Goal: Task Accomplishment & Management: Manage account settings

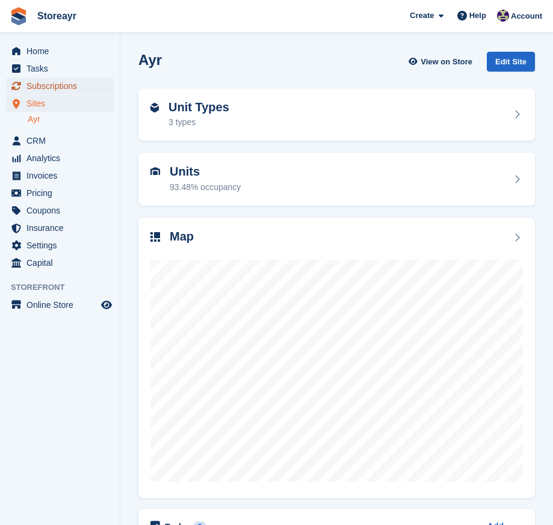
click at [61, 87] on span "Subscriptions" at bounding box center [62, 86] width 72 height 17
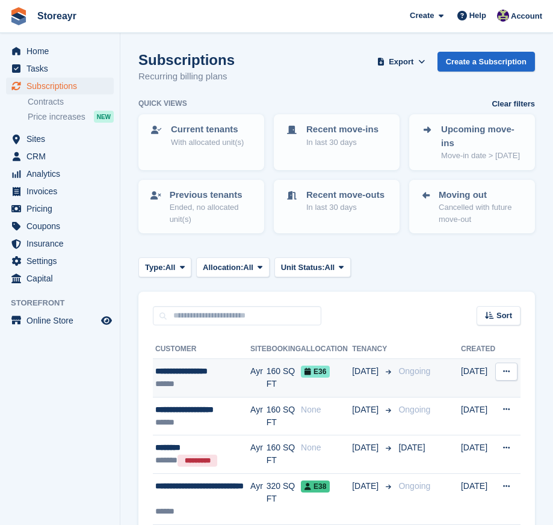
click at [218, 375] on div "**********" at bounding box center [202, 371] width 95 height 13
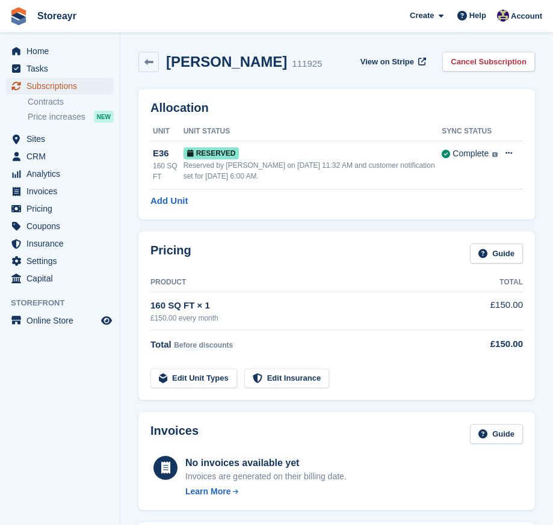
click at [46, 85] on span "Subscriptions" at bounding box center [62, 86] width 72 height 17
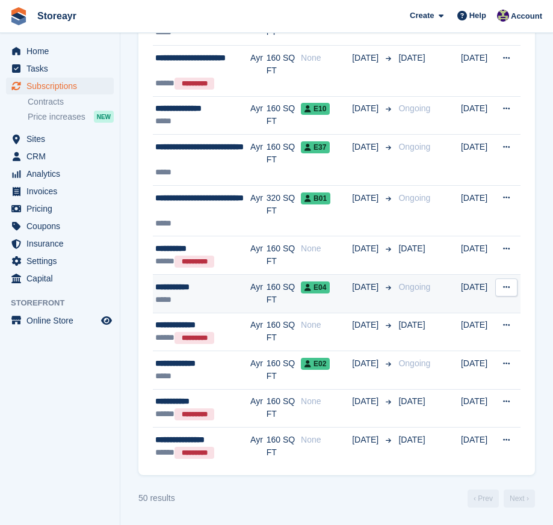
scroll to position [1870, 0]
